Goal: Task Accomplishment & Management: Manage account settings

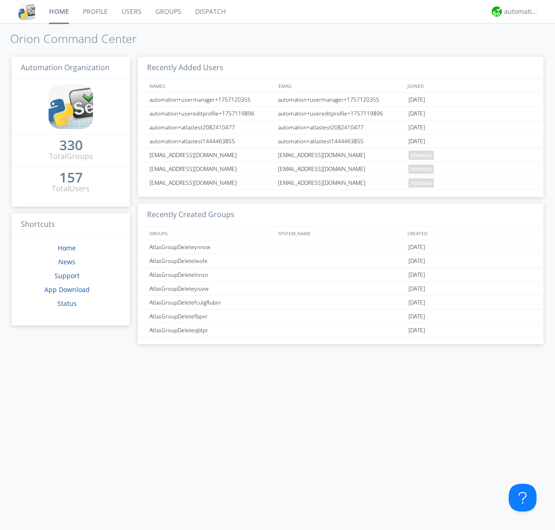
click at [131, 12] on link "Users" at bounding box center [132, 11] width 34 height 23
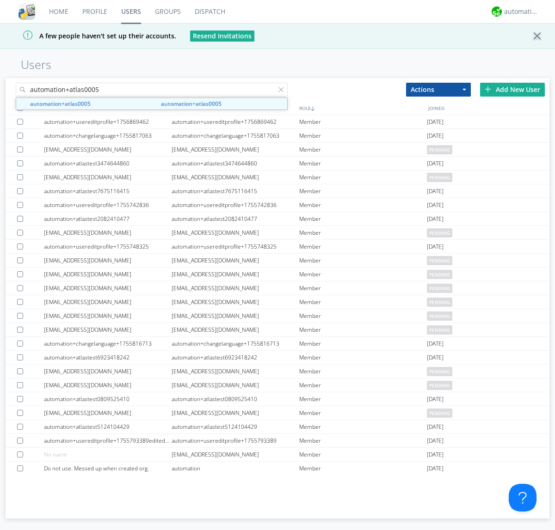
type input "automation+atlas0005"
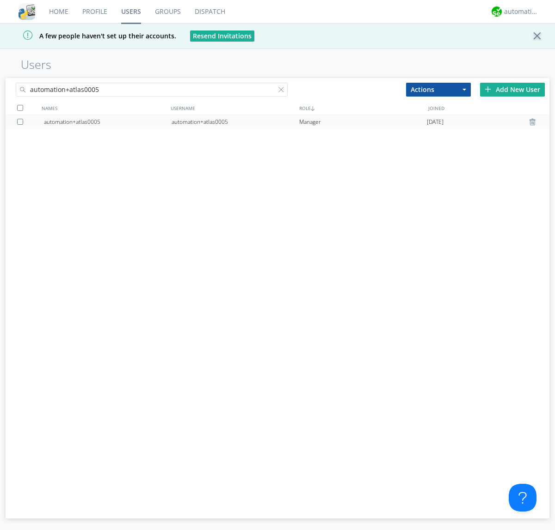
click at [235, 122] on div "automation+atlas0005" at bounding box center [235, 122] width 128 height 14
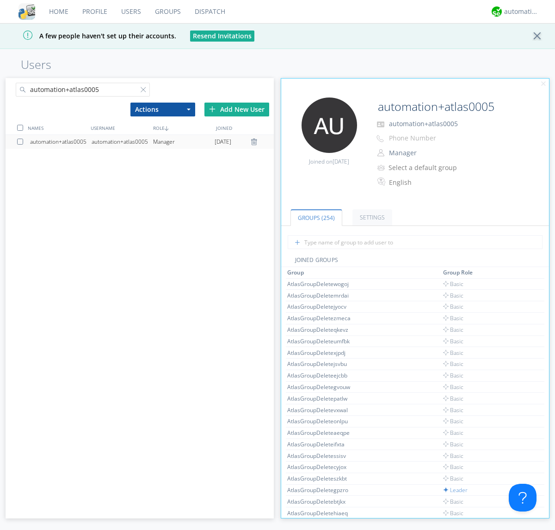
click at [371, 217] on link "Settings" at bounding box center [372, 217] width 40 height 16
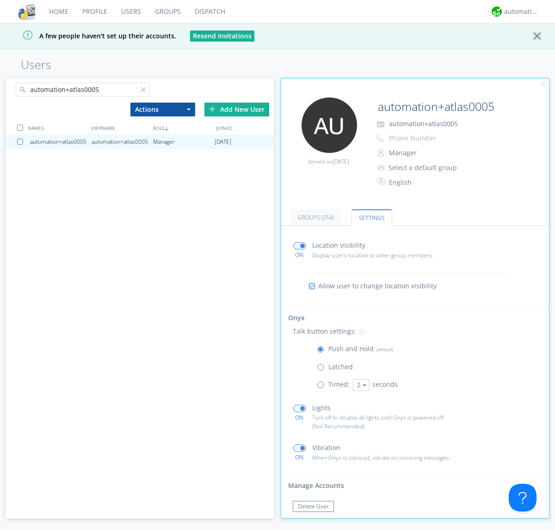
click at [322, 369] on span at bounding box center [323, 370] width 12 height 12
click at [0, 0] on input "radio" at bounding box center [0, 0] width 0 height 0
click at [322, 351] on span at bounding box center [323, 352] width 12 height 12
click at [0, 0] on input "radio" at bounding box center [0, 0] width 0 height 0
click at [519, 12] on div "automation+atlas" at bounding box center [521, 11] width 35 height 9
